Goal: Check status: Check status

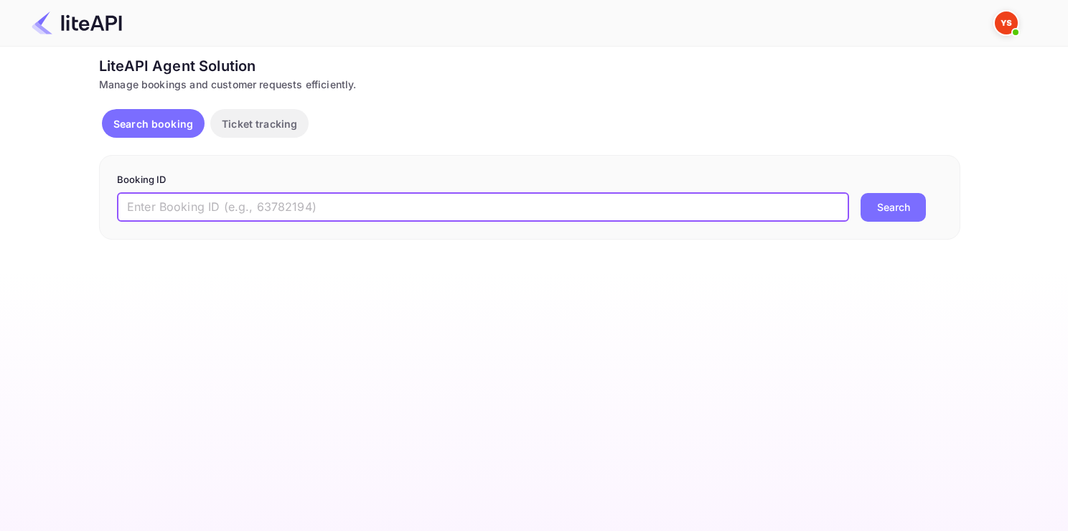
paste input "8458751"
click at [231, 218] on input "8458751" at bounding box center [483, 207] width 732 height 29
type input "8458751"
click at [861, 193] on button "Search" at bounding box center [893, 207] width 65 height 29
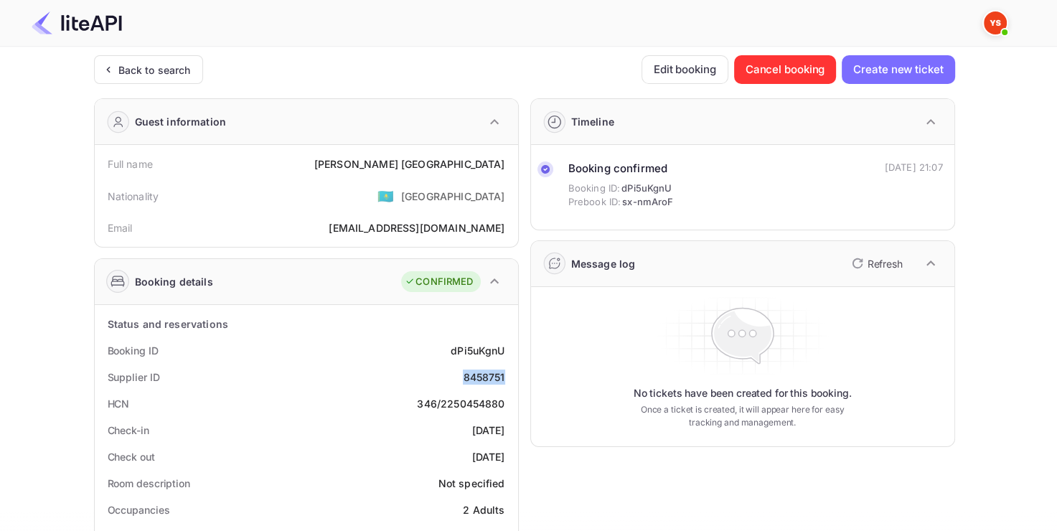
drag, startPoint x: 450, startPoint y: 373, endPoint x: 505, endPoint y: 378, distance: 55.5
click at [505, 378] on div "Supplier ID 8458751" at bounding box center [306, 377] width 412 height 27
copy div "8458751"
drag, startPoint x: 451, startPoint y: 161, endPoint x: 503, endPoint y: 161, distance: 52.4
click at [504, 161] on div "[PERSON_NAME]" at bounding box center [409, 163] width 191 height 15
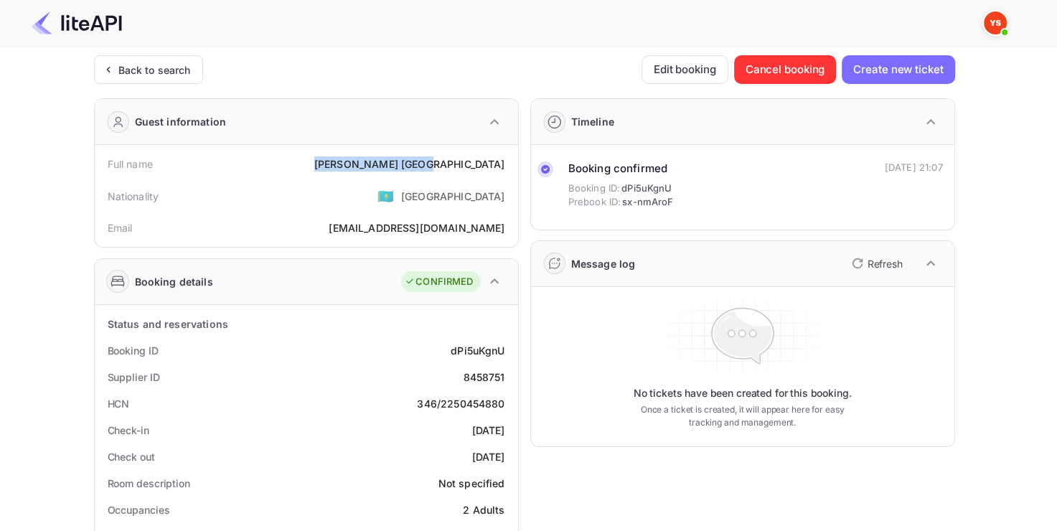
copy div "[PERSON_NAME]"
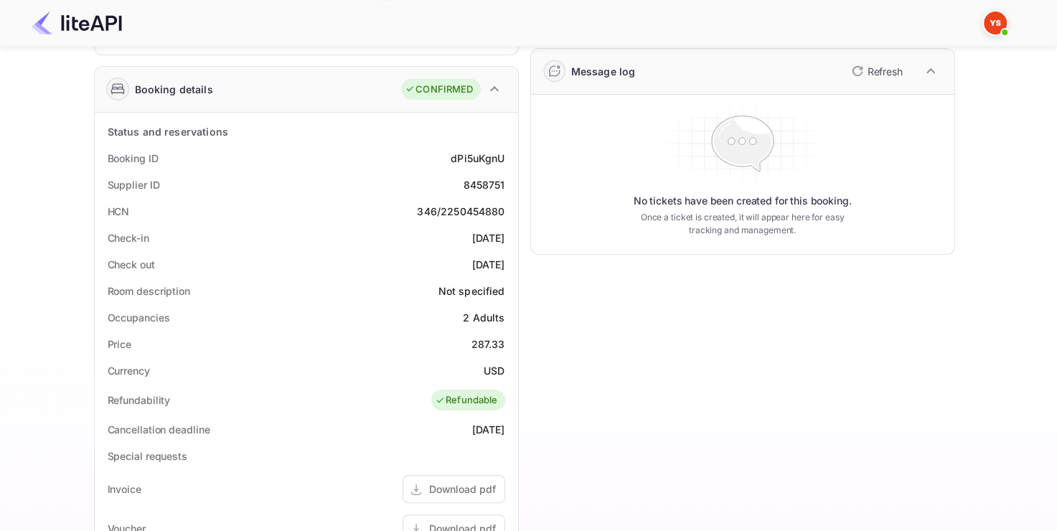
scroll to position [198, 0]
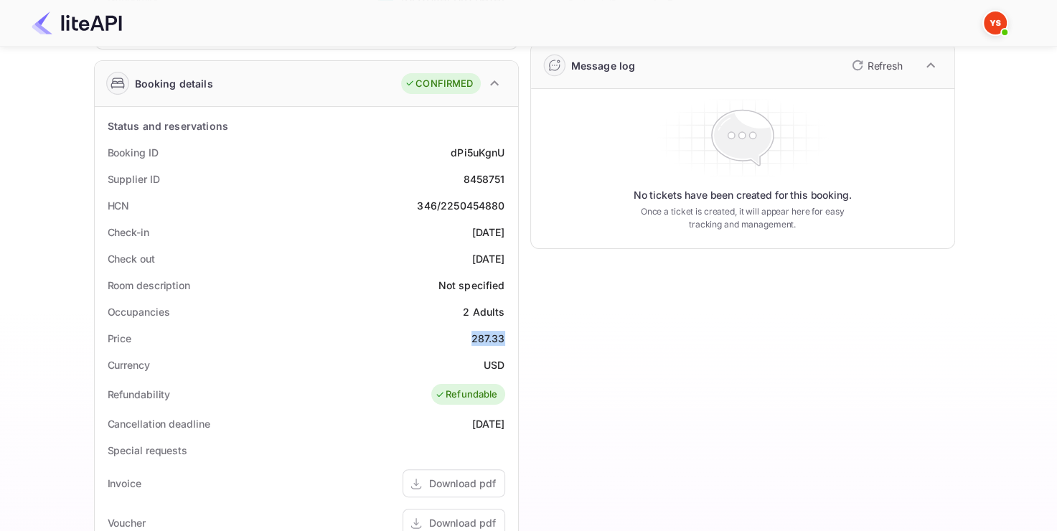
drag, startPoint x: 474, startPoint y: 345, endPoint x: 511, endPoint y: 347, distance: 36.7
click at [511, 347] on div "Price 287.33" at bounding box center [306, 338] width 412 height 27
copy div "287.33"
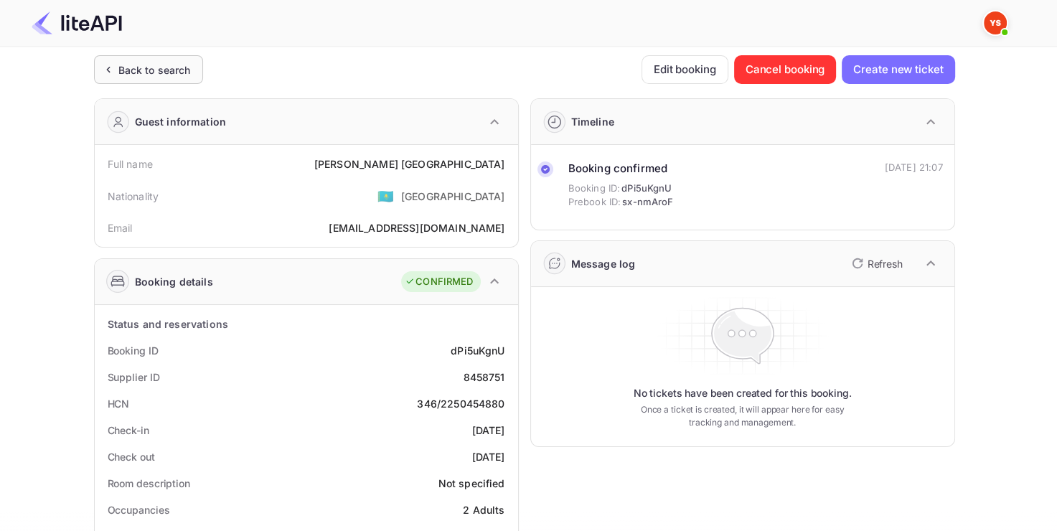
click at [175, 69] on div "Back to search" at bounding box center [154, 69] width 72 height 15
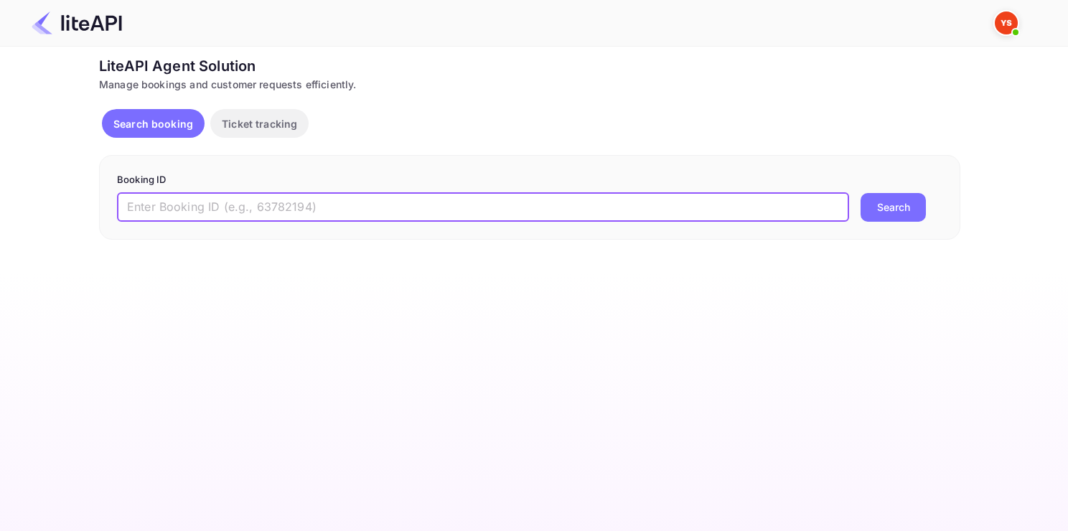
click at [268, 205] on input "text" at bounding box center [483, 207] width 732 height 29
paste input "8770660"
type input "8770660"
click at [861, 193] on button "Search" at bounding box center [893, 207] width 65 height 29
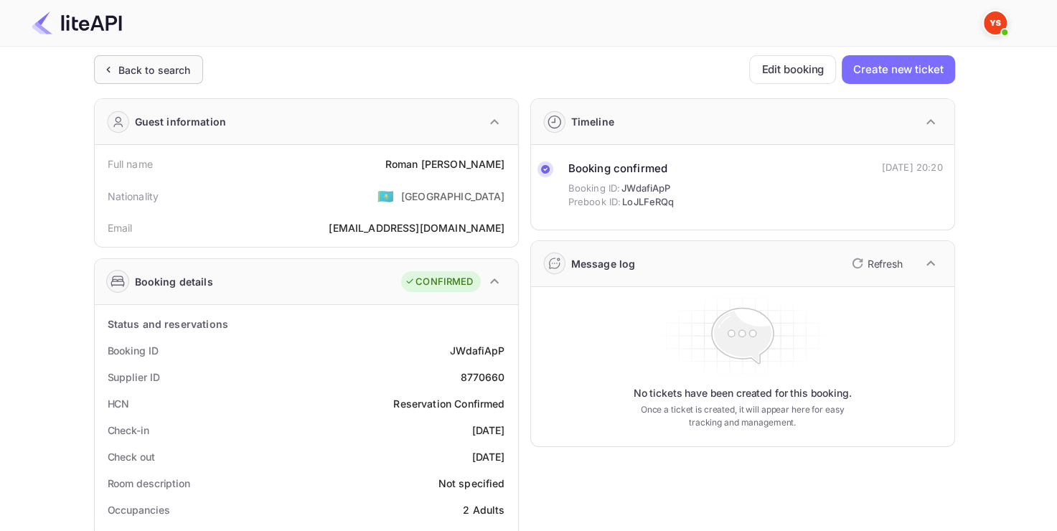
click at [149, 67] on div "Back to search" at bounding box center [154, 69] width 72 height 15
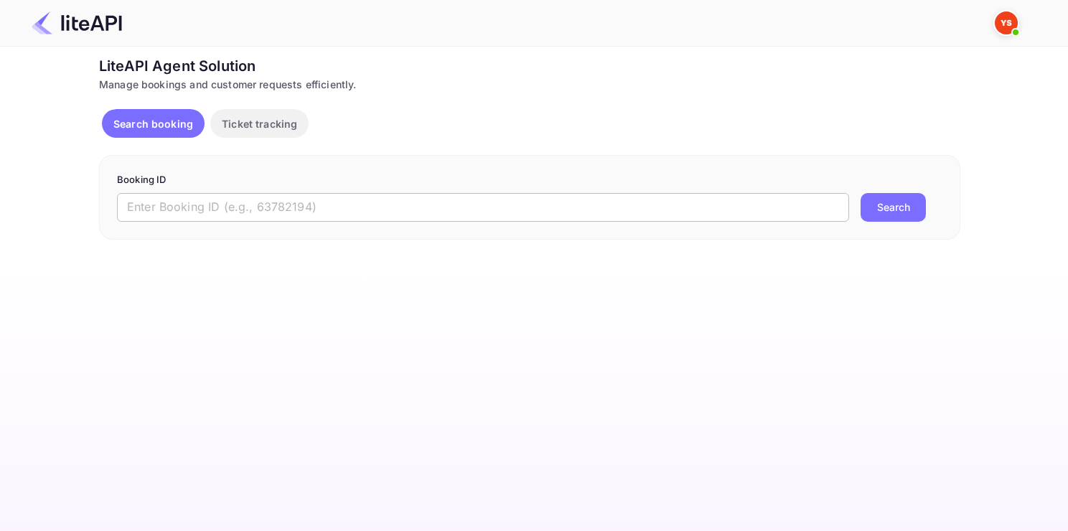
paste input "8304411"
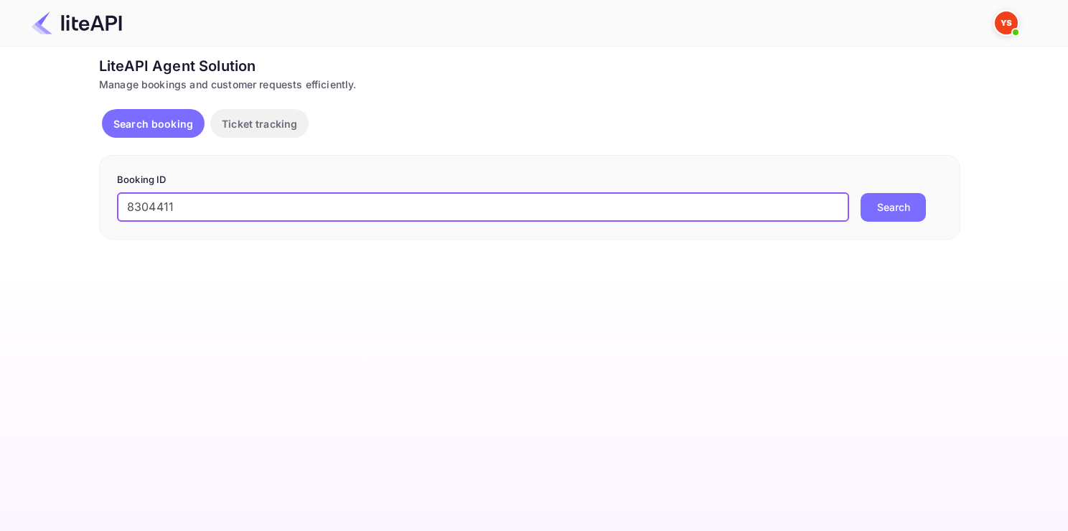
click at [274, 210] on input "8304411" at bounding box center [483, 207] width 732 height 29
type input "8304411"
click at [861, 193] on button "Search" at bounding box center [893, 207] width 65 height 29
